Goal: Check status

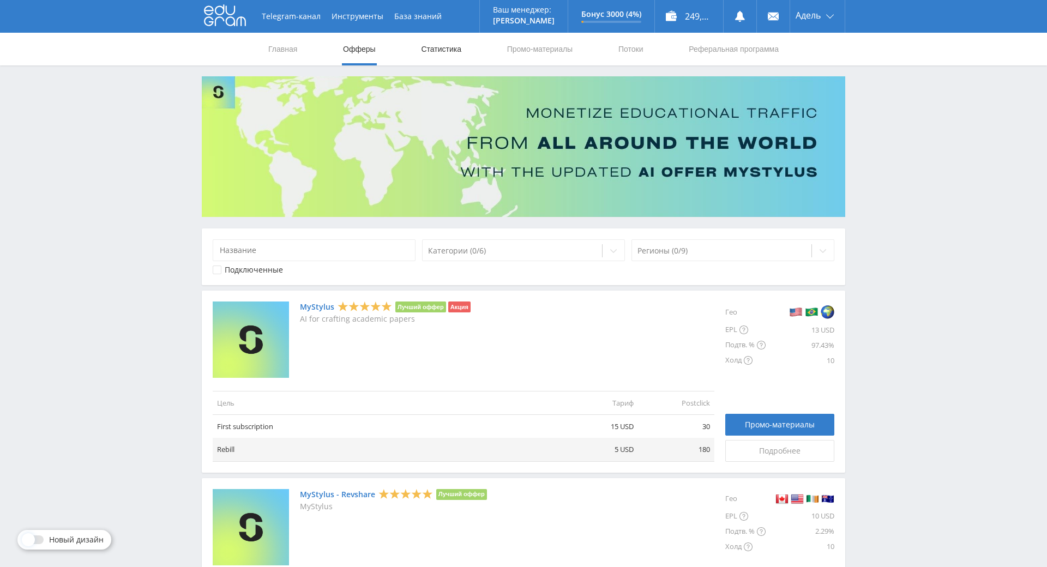
click at [439, 57] on link "Статистика" at bounding box center [441, 49] width 43 height 33
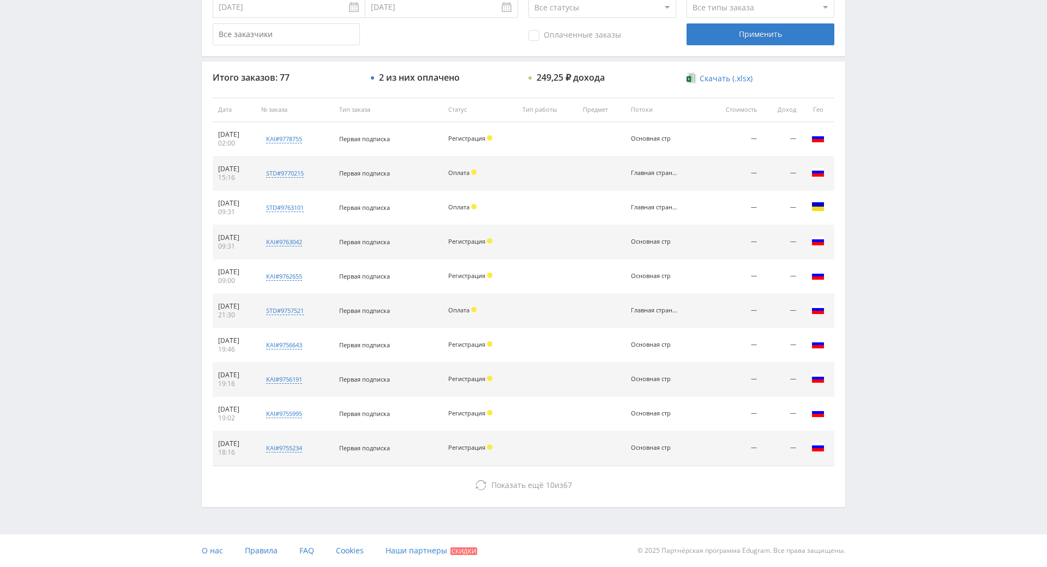
scroll to position [382, 0]
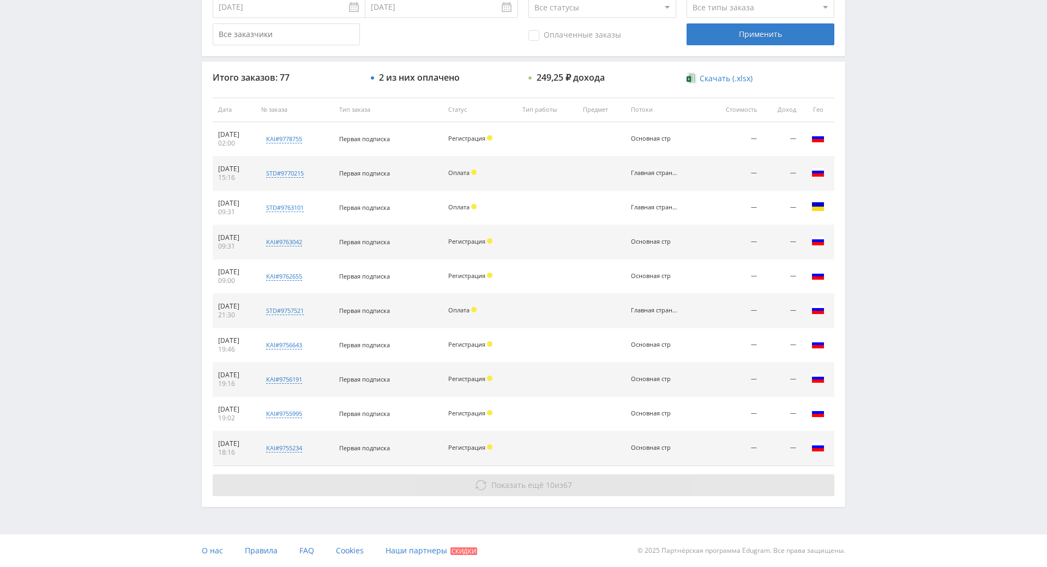
click at [492, 480] on span "Показать ещё" at bounding box center [518, 485] width 52 height 10
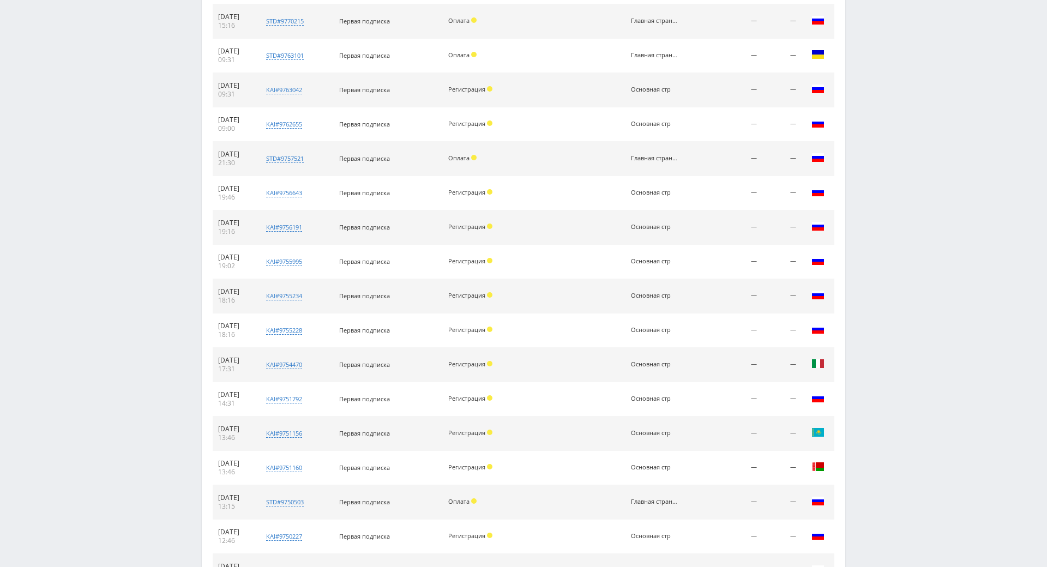
scroll to position [758, 0]
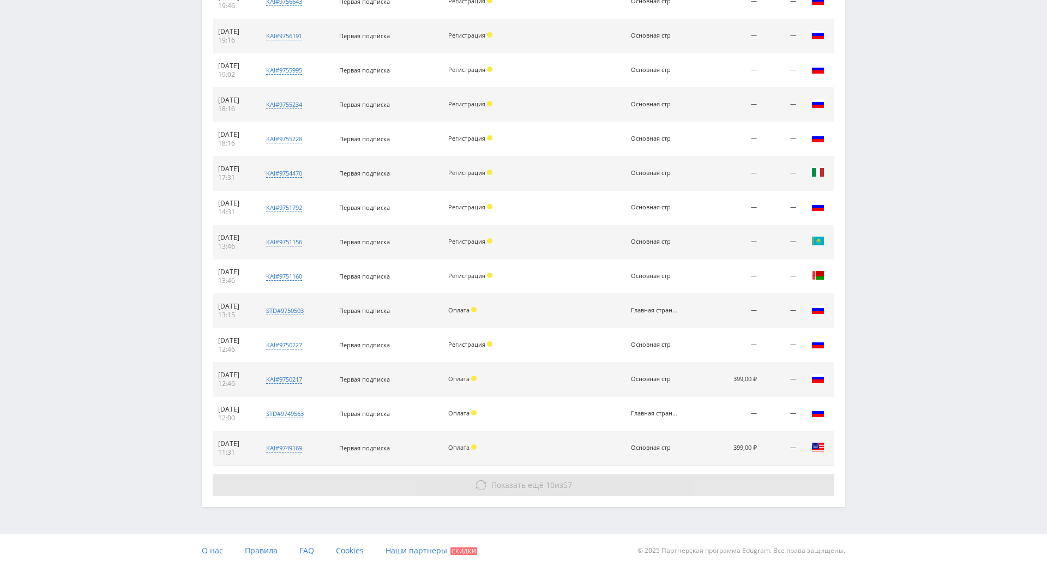
click at [525, 475] on button "Показать ещё 10 из 57" at bounding box center [524, 486] width 622 height 22
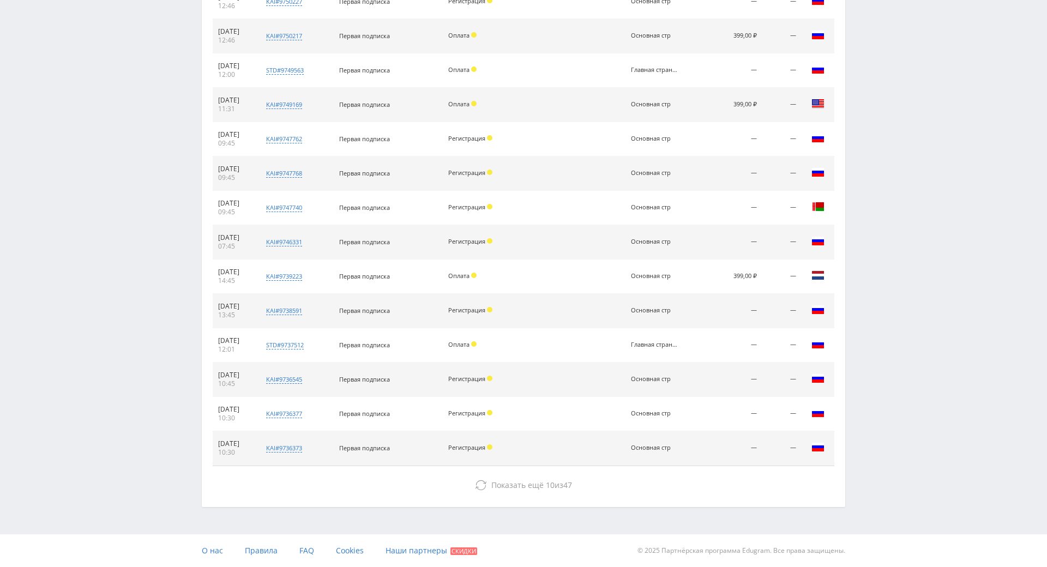
scroll to position [1102, 0]
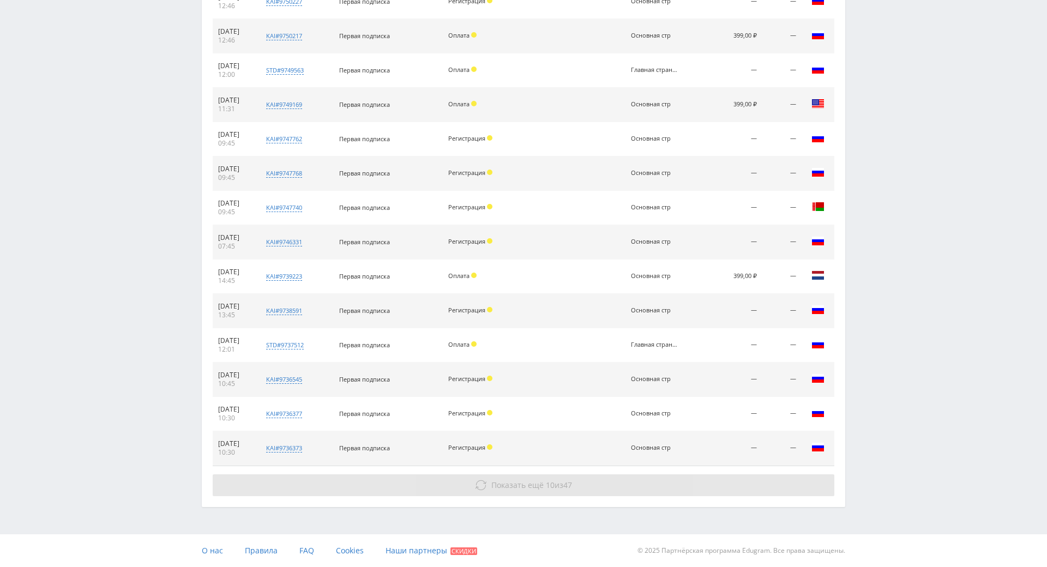
click at [573, 475] on button "Показать ещё 10 из 47" at bounding box center [524, 486] width 622 height 22
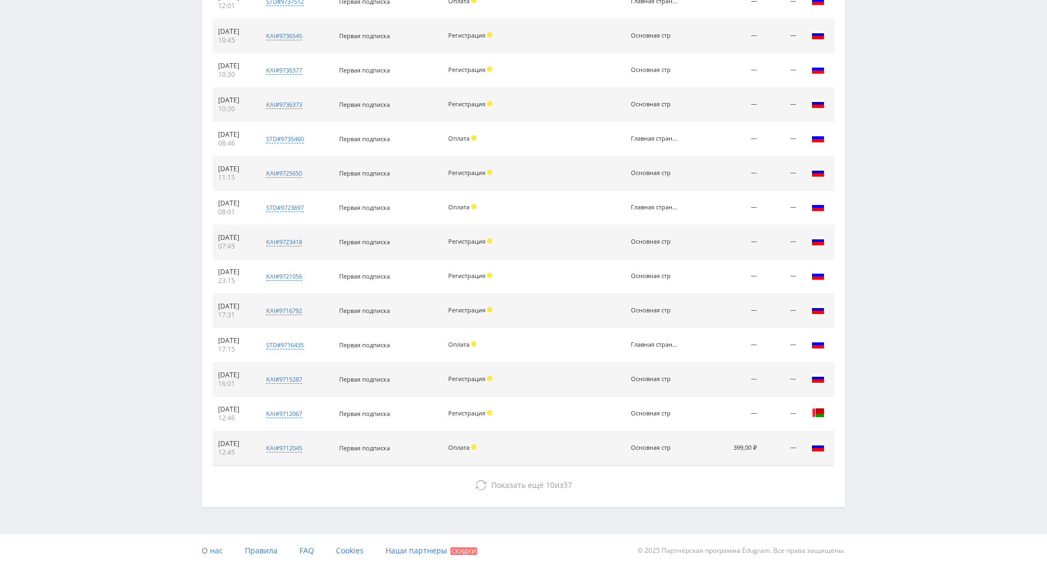
scroll to position [1446, 0]
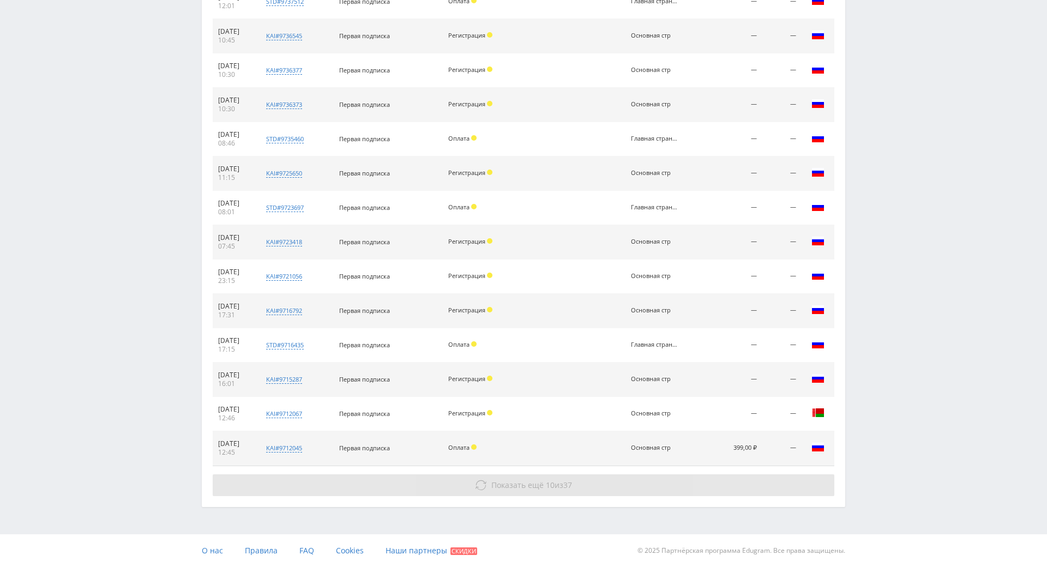
click at [517, 480] on span "Показать ещё" at bounding box center [518, 485] width 52 height 10
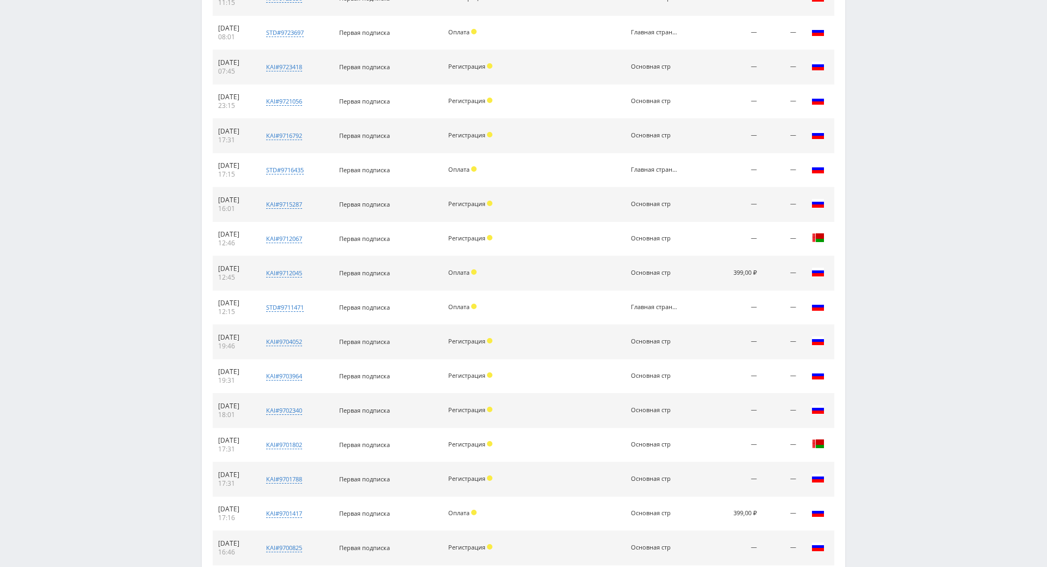
scroll to position [1789, 0]
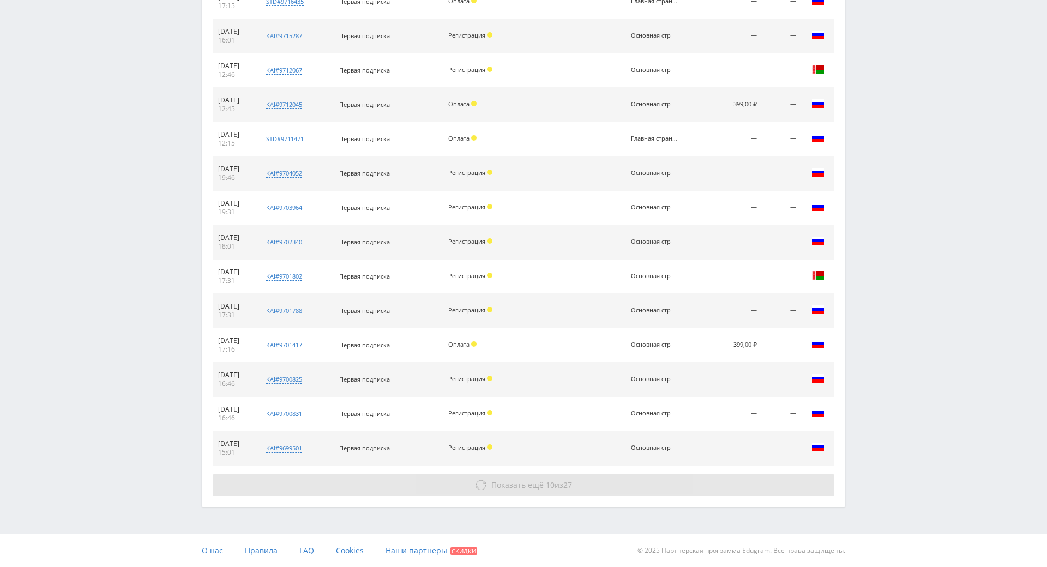
click at [546, 480] on span "10" at bounding box center [550, 485] width 9 height 10
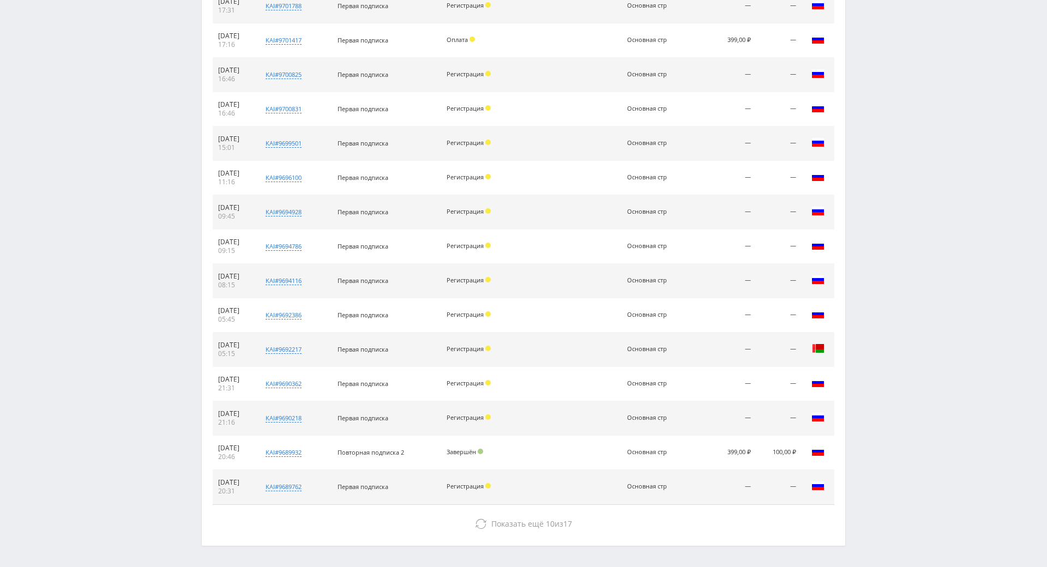
scroll to position [2133, 0]
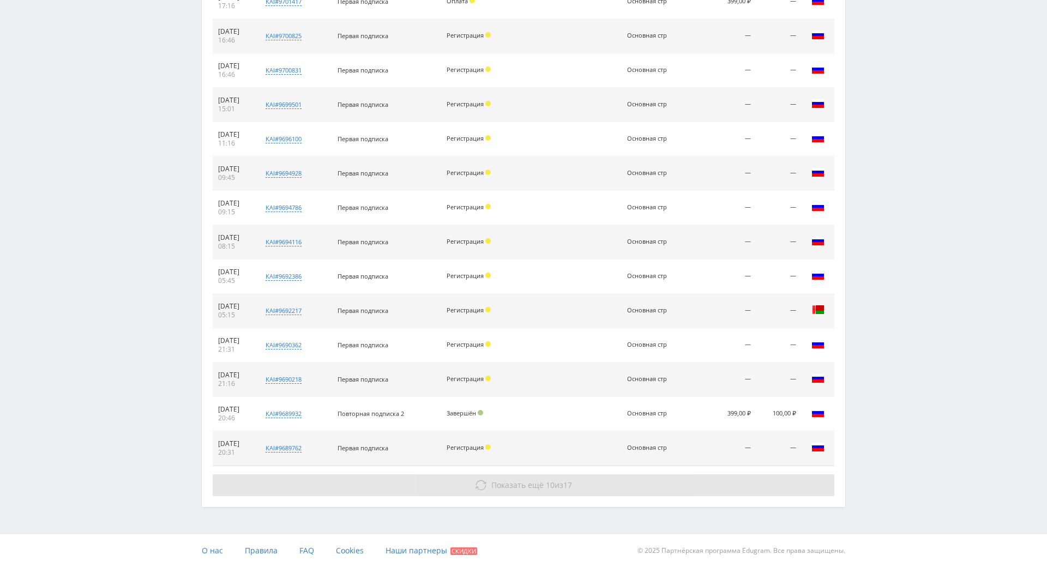
click at [529, 480] on span "Показать ещё" at bounding box center [518, 485] width 52 height 10
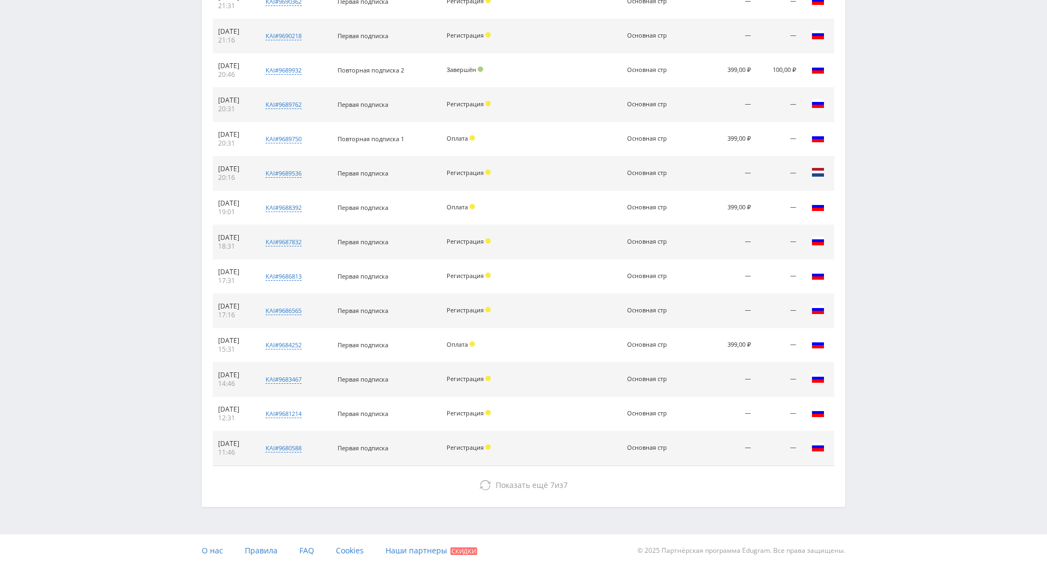
scroll to position [2477, 0]
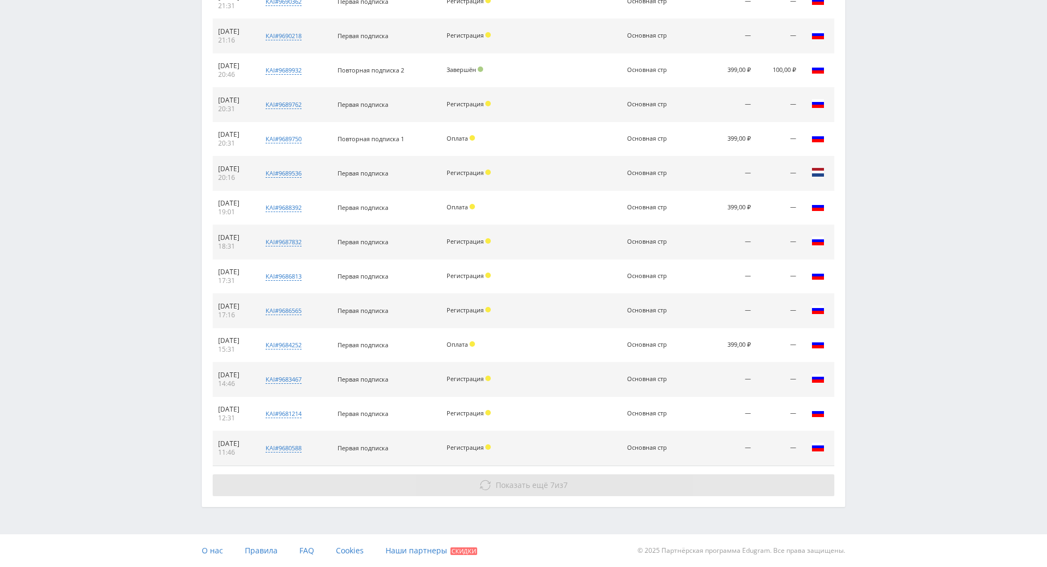
click at [488, 475] on button "Показать ещё 7 из 7" at bounding box center [524, 486] width 622 height 22
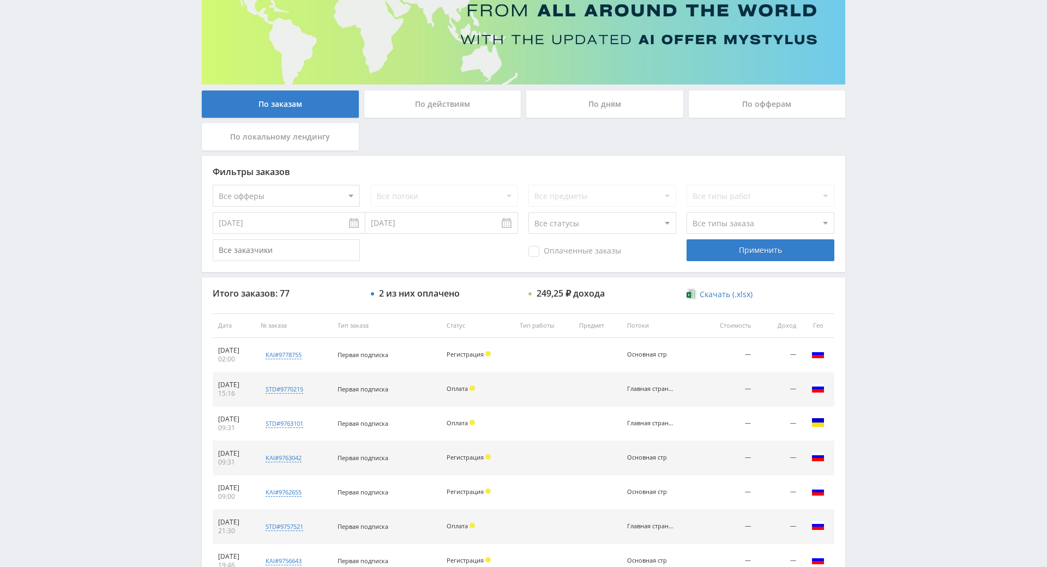
scroll to position [0, 0]
